Goal: Task Accomplishment & Management: Manage account settings

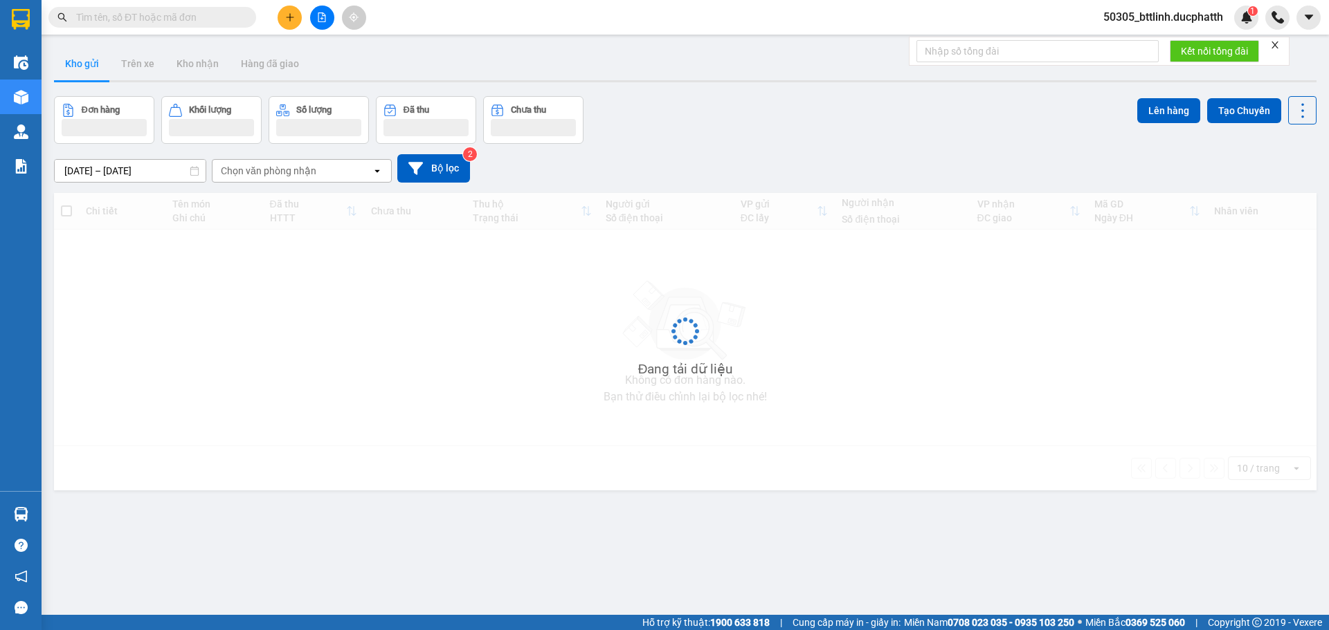
click at [1156, 16] on span "50305_bttlinh.ducphatth" at bounding box center [1163, 16] width 142 height 17
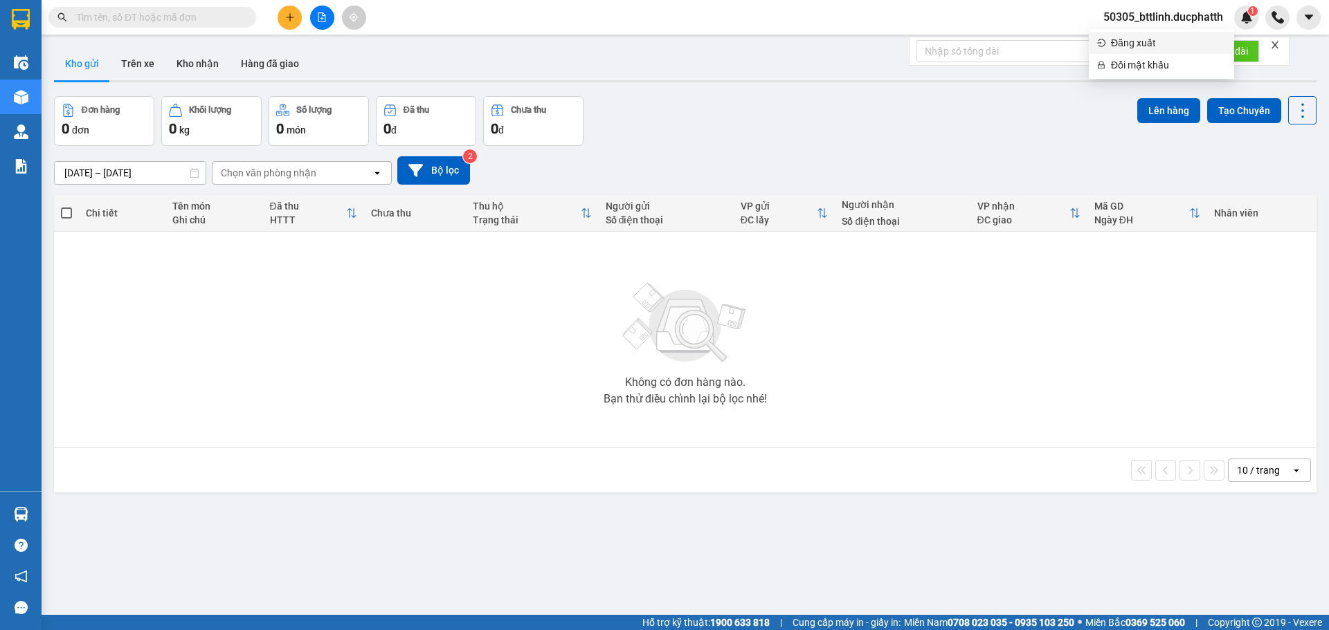
click at [1125, 42] on span "Đăng xuất" at bounding box center [1168, 42] width 115 height 15
